Goal: Find specific page/section: Find specific page/section

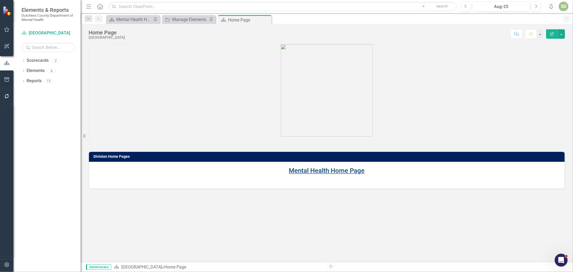
click at [337, 171] on link "Mental Health Home Page" at bounding box center [327, 171] width 76 height 8
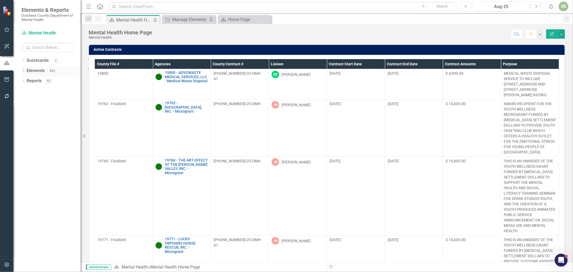
click at [24, 72] on icon "Dropdown" at bounding box center [23, 71] width 4 height 3
click at [27, 91] on icon "Dropdown" at bounding box center [26, 91] width 4 height 3
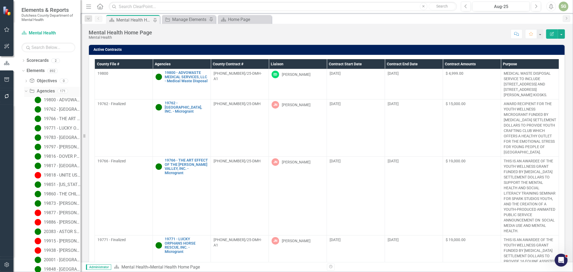
click at [43, 92] on link "Agency Agencies" at bounding box center [41, 91] width 25 height 6
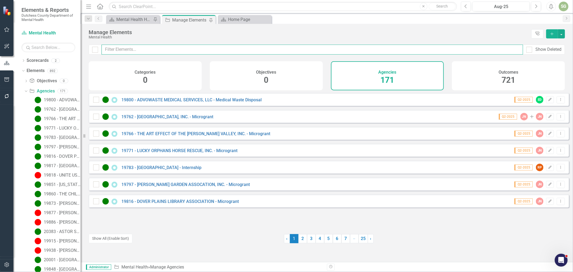
click at [156, 50] on input "text" at bounding box center [312, 50] width 421 height 10
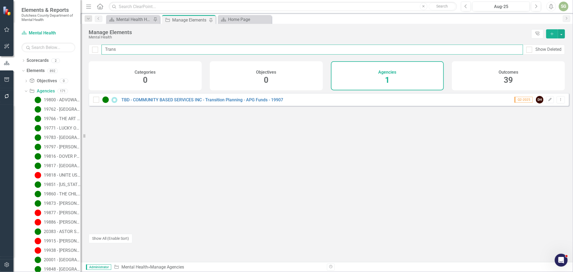
click at [127, 49] on input "Trans" at bounding box center [312, 50] width 421 height 10
type input "T"
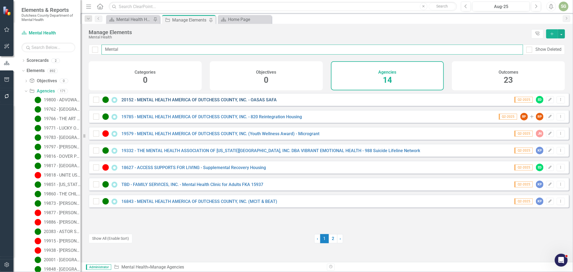
type input "Mental"
click at [166, 102] on link "20152 - MENTAL HEALTH AMERICA OF DUTCHESS COUNTY, INC. - OASAS SAFA" at bounding box center [198, 99] width 155 height 5
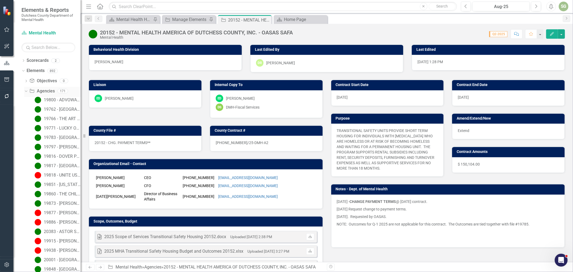
click at [24, 92] on icon "Dropdown" at bounding box center [25, 91] width 3 height 4
